Goal: Task Accomplishment & Management: Complete application form

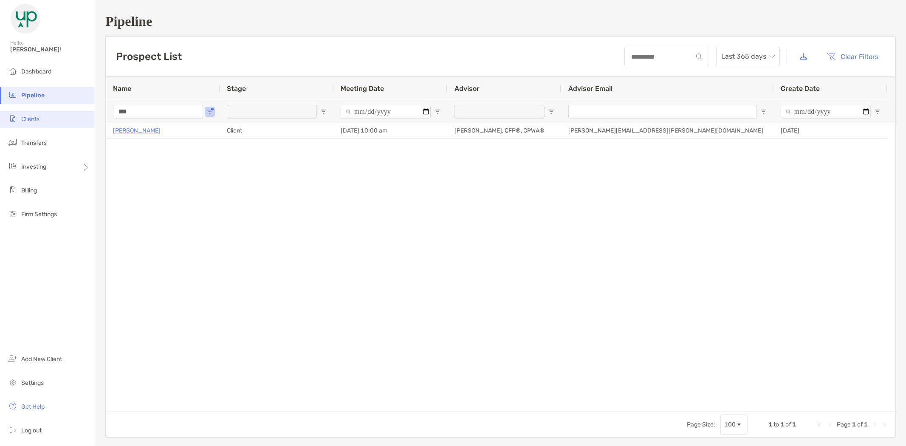
drag, startPoint x: 147, startPoint y: 115, endPoint x: 70, endPoint y: 121, distance: 76.6
click at [70, 121] on div "Pipeline Hello, Brad! Dashboard Pipeline Clients Transfers Investing Billing Fi…" at bounding box center [453, 223] width 906 height 446
type input "*"
type input "****"
click at [34, 121] on span "Clients" at bounding box center [30, 119] width 18 height 7
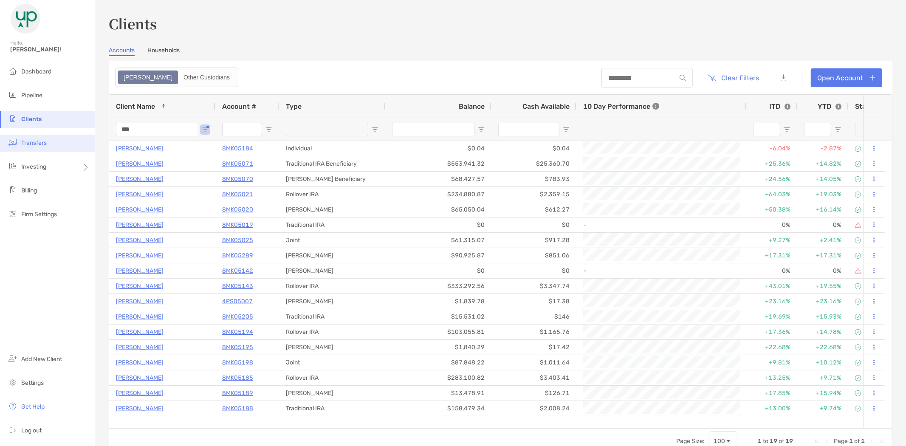
drag, startPoint x: 145, startPoint y: 130, endPoint x: 67, endPoint y: 142, distance: 79.6
click at [66, 143] on div "Clients Hello, Brad! Dashboard Pipeline Clients Transfers Investing Billing Fir…" at bounding box center [453, 223] width 906 height 446
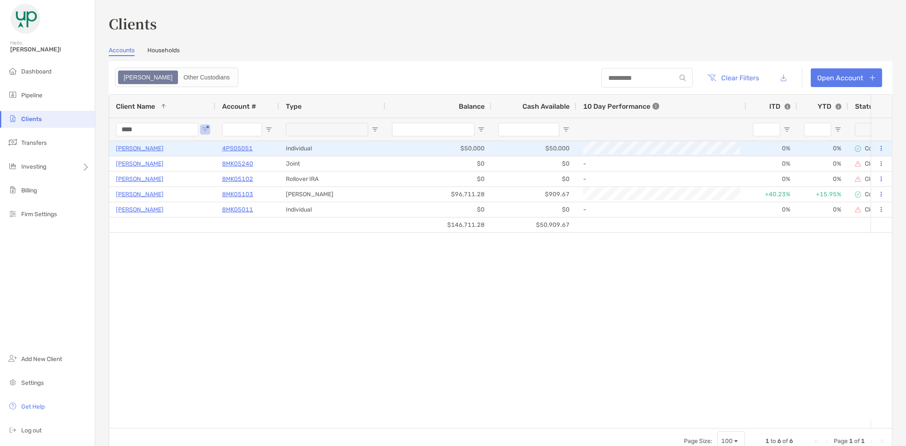
type input "****"
click at [125, 149] on p "Brad Skluzacek" at bounding box center [140, 148] width 48 height 11
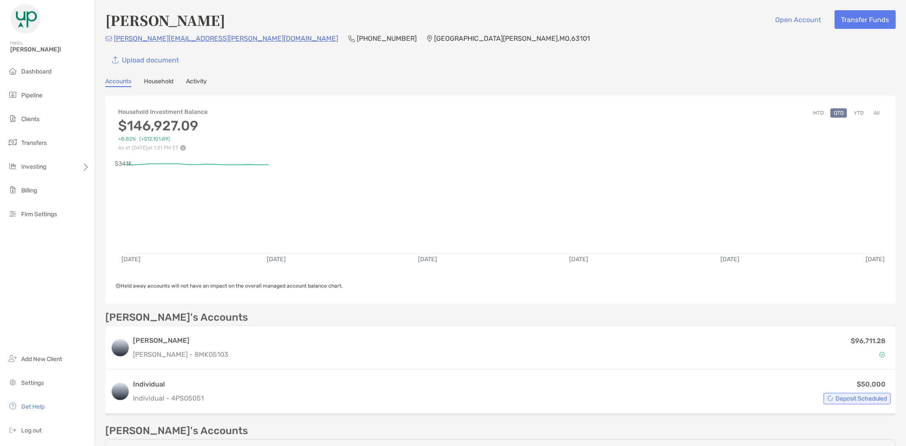
scroll to position [47, 0]
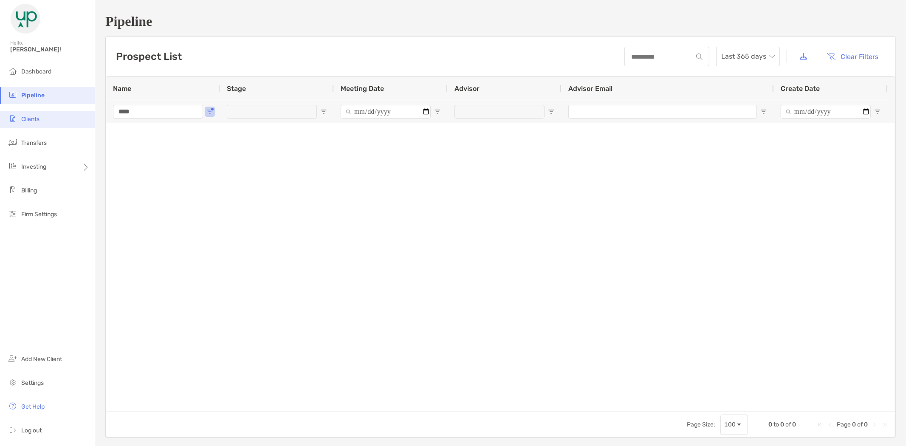
drag, startPoint x: 159, startPoint y: 111, endPoint x: 83, endPoint y: 116, distance: 76.1
click at [83, 116] on div "Pipeline Hello, Brad! Dashboard Pipeline Clients Transfers Investing Billing Fi…" at bounding box center [453, 223] width 906 height 446
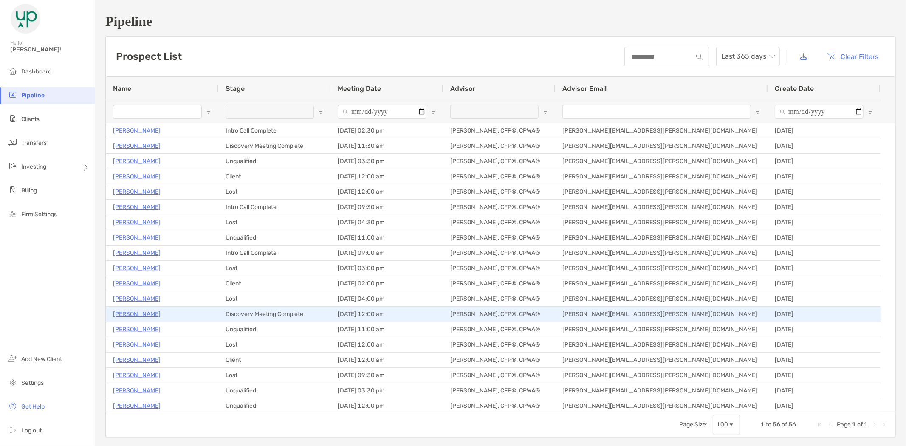
click at [138, 313] on p "[PERSON_NAME]" at bounding box center [137, 314] width 48 height 11
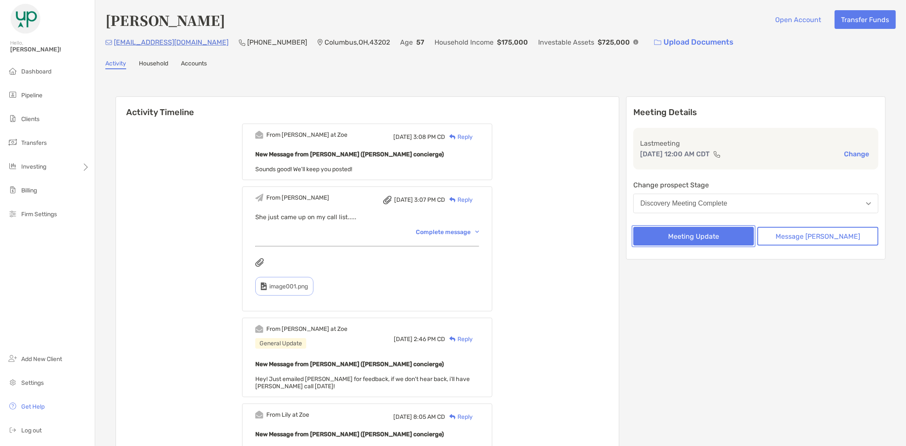
click at [729, 238] on button "Meeting Update" at bounding box center [693, 236] width 121 height 19
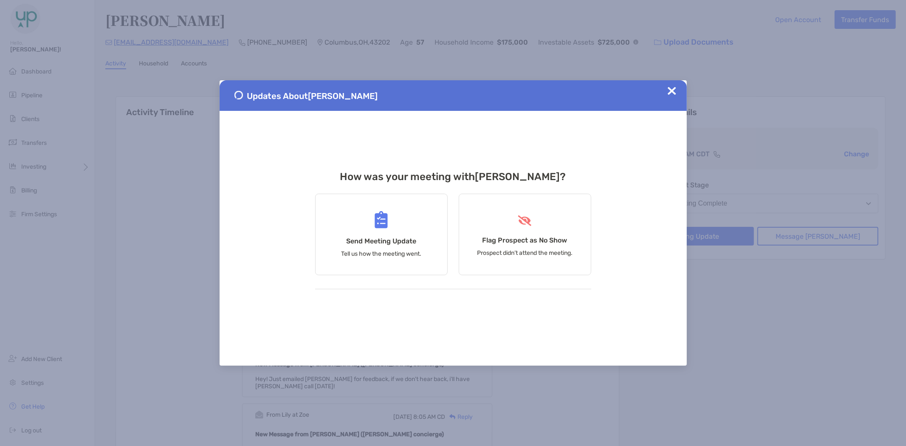
click at [671, 91] on img at bounding box center [672, 91] width 8 height 8
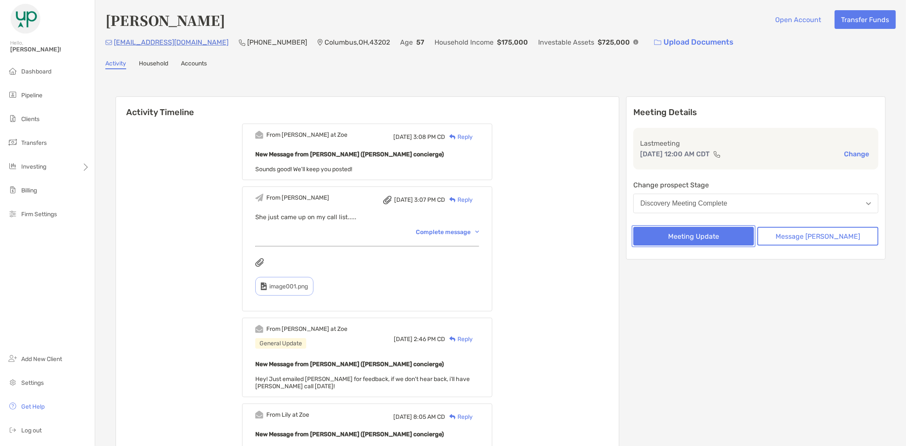
click at [708, 232] on button "Meeting Update" at bounding box center [693, 236] width 121 height 19
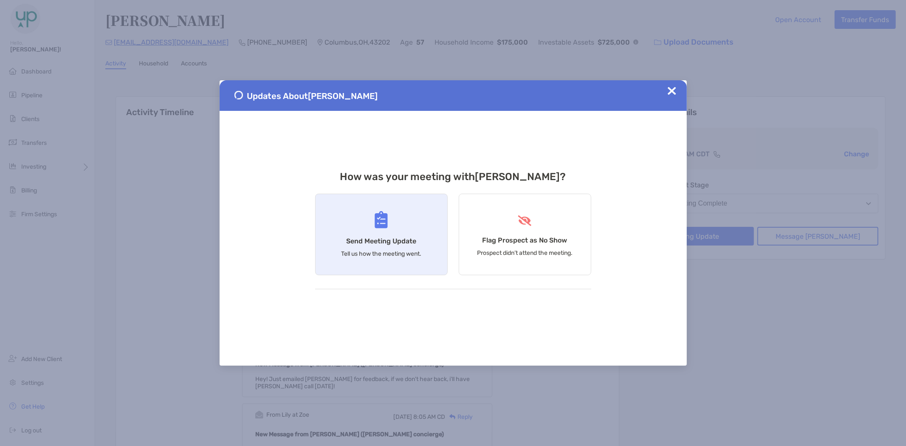
click at [384, 228] on img at bounding box center [381, 219] width 13 height 17
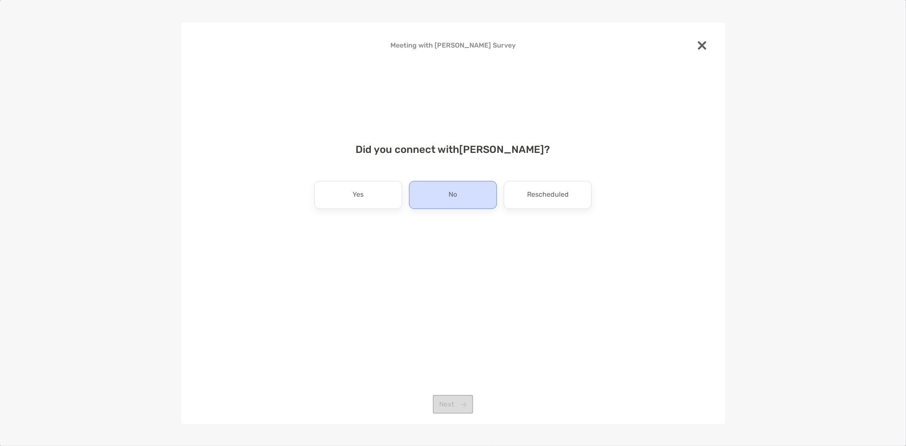
click at [437, 197] on div "No" at bounding box center [453, 195] width 88 height 28
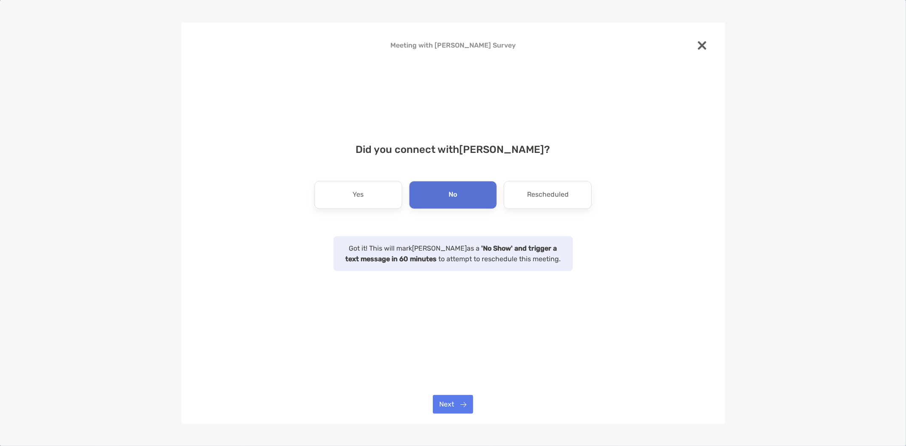
click at [457, 394] on div "Meeting with Miranda Martinez Survey Did you connect with Miranda Martinez ? Ye…" at bounding box center [453, 223] width 544 height 401
click at [454, 406] on button "Next" at bounding box center [453, 404] width 40 height 19
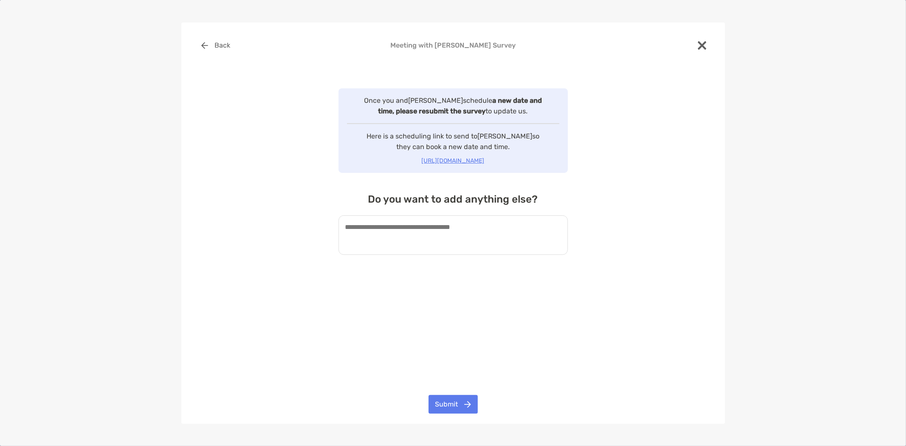
click at [448, 227] on textarea at bounding box center [452, 234] width 229 height 39
paste textarea "**********"
type textarea "**********"
click at [457, 400] on button "Submit" at bounding box center [452, 404] width 49 height 19
